Goal: Information Seeking & Learning: Find specific fact

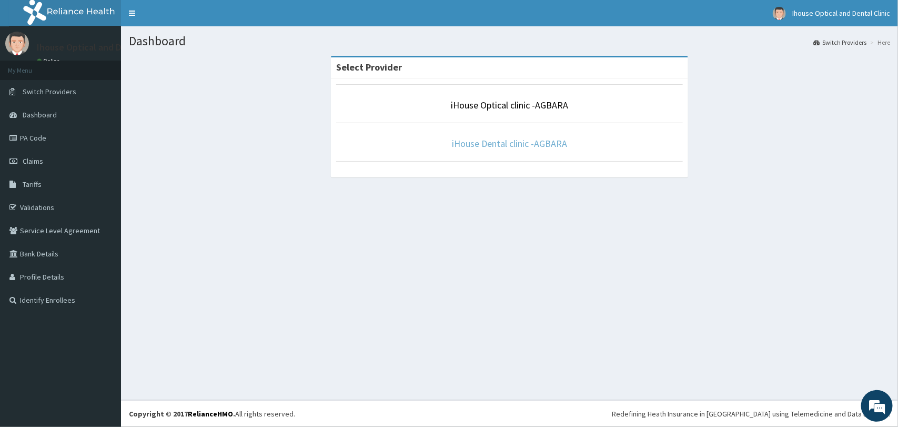
click at [503, 145] on link "iHouse Dental clinic -AGBARA" at bounding box center [509, 143] width 115 height 12
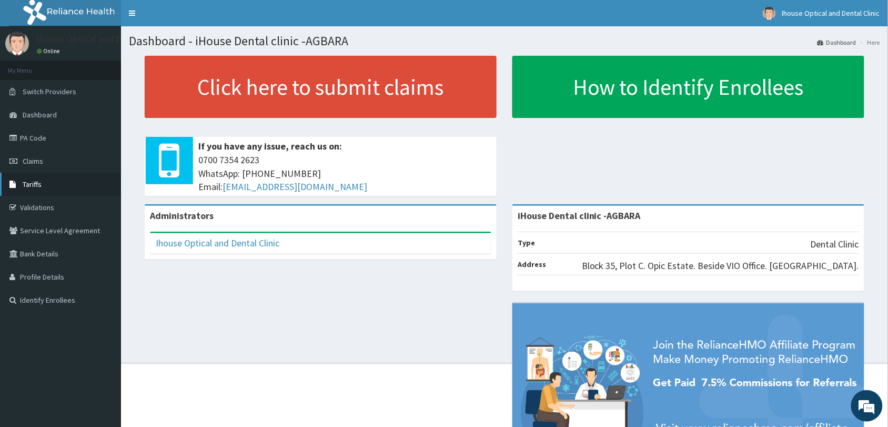
click at [34, 183] on span "Tariffs" at bounding box center [32, 183] width 19 height 9
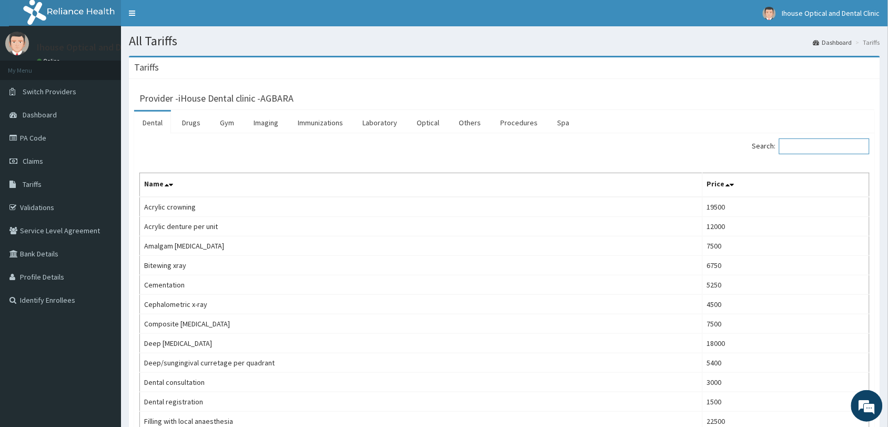
click at [841, 147] on input "Search:" at bounding box center [824, 146] width 90 height 16
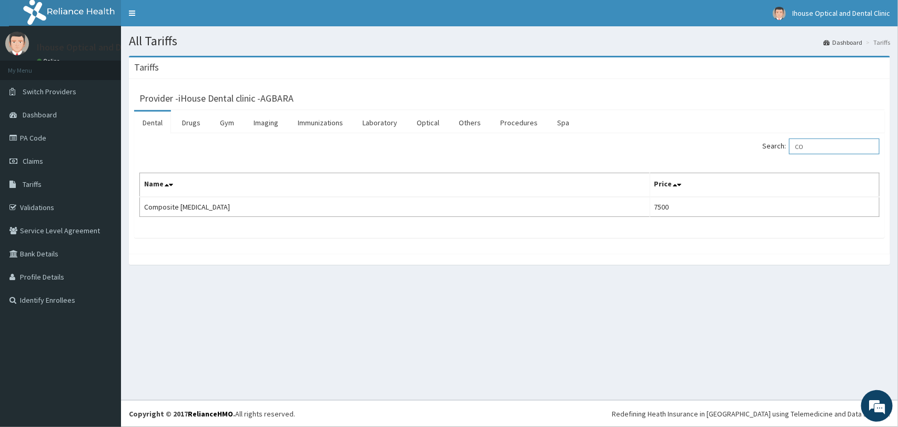
type input "C"
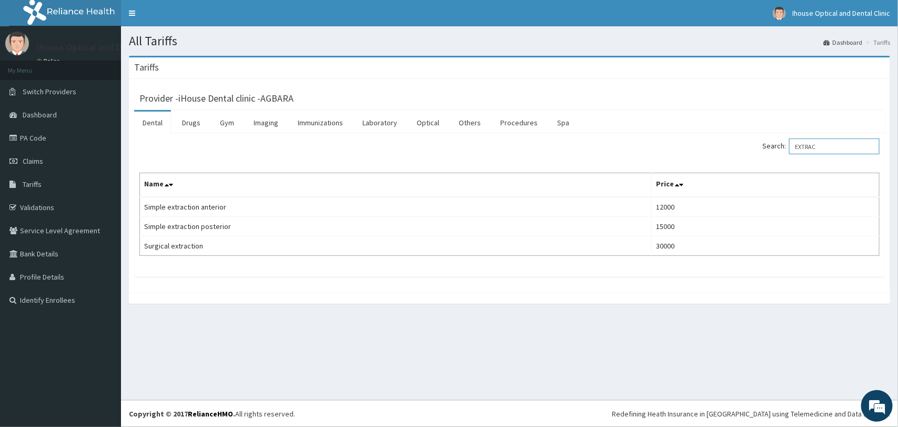
type input "EXTRAC"
click at [196, 124] on link "Drugs" at bounding box center [191, 123] width 35 height 22
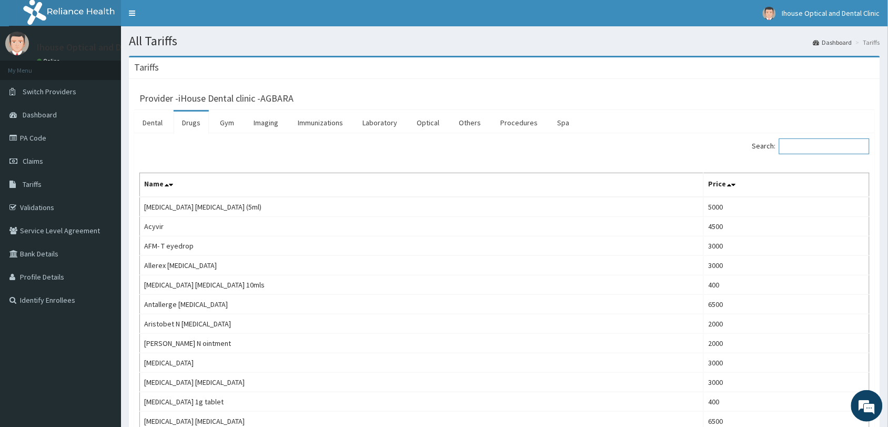
click at [818, 148] on input "Search:" at bounding box center [824, 146] width 90 height 16
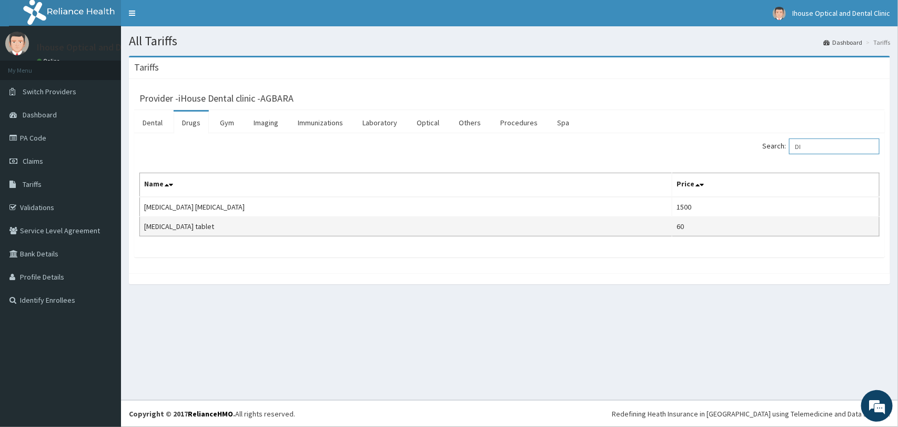
type input "D"
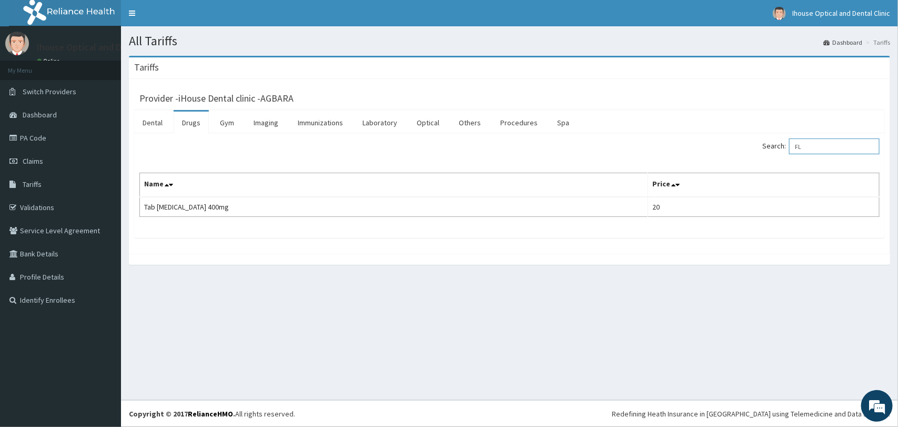
type input "F"
type input "AMOXI"
click at [38, 138] on link "PA Code" at bounding box center [60, 137] width 121 height 23
